Goal: Task Accomplishment & Management: Manage account settings

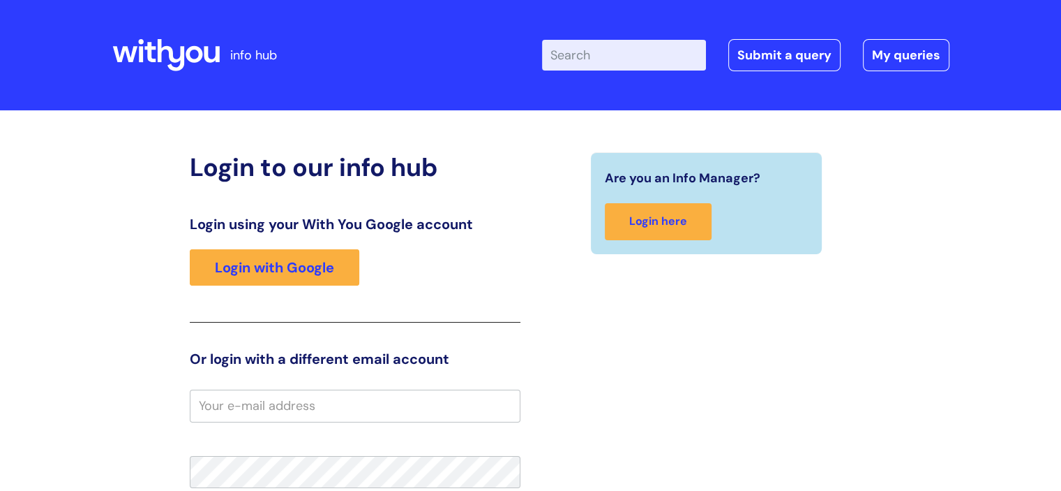
click at [173, 59] on icon at bounding box center [170, 55] width 27 height 32
click at [184, 40] on icon at bounding box center [165, 54] width 107 height 33
click at [199, 54] on icon at bounding box center [194, 54] width 17 height 17
click at [173, 47] on icon at bounding box center [165, 54] width 107 height 33
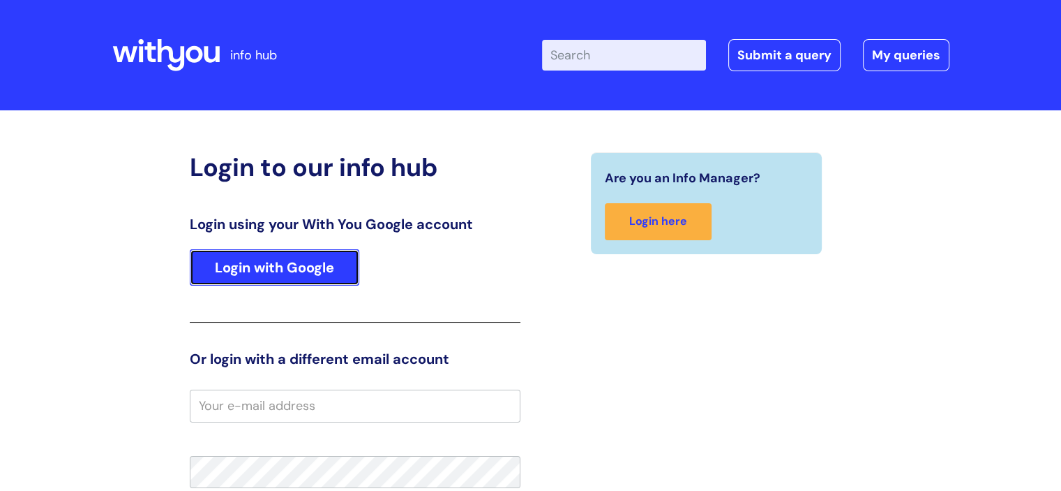
click at [281, 267] on link "Login with Google" at bounding box center [275, 267] width 170 height 36
